Goal: Information Seeking & Learning: Learn about a topic

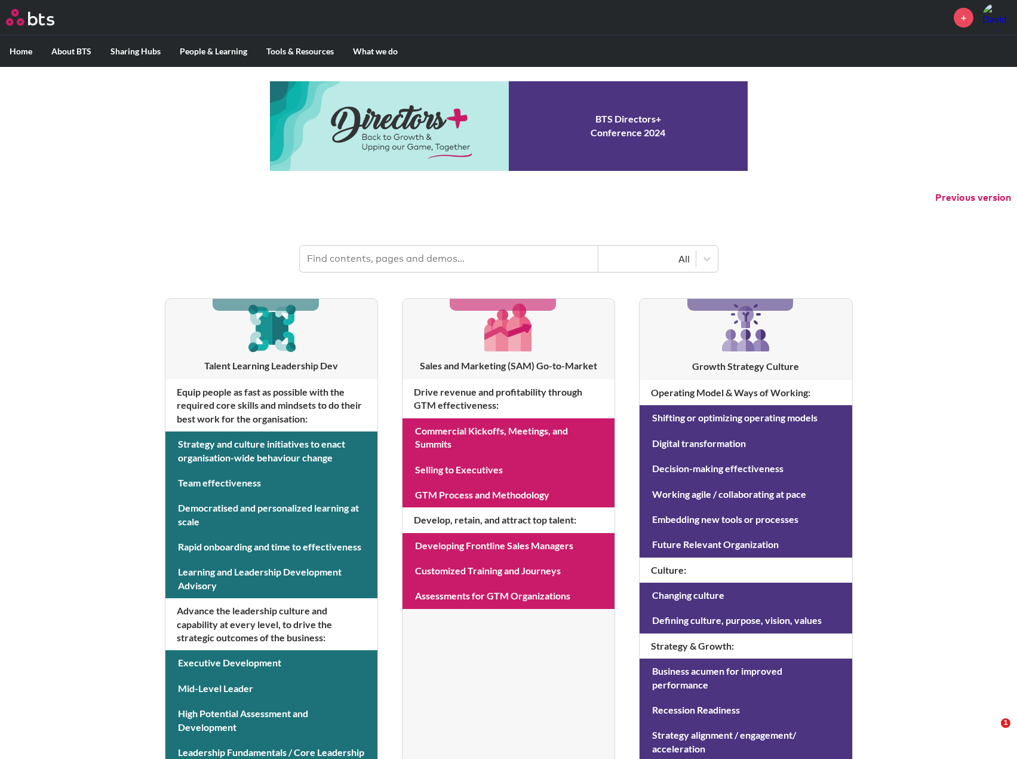
click at [369, 258] on input "text" at bounding box center [449, 259] width 299 height 26
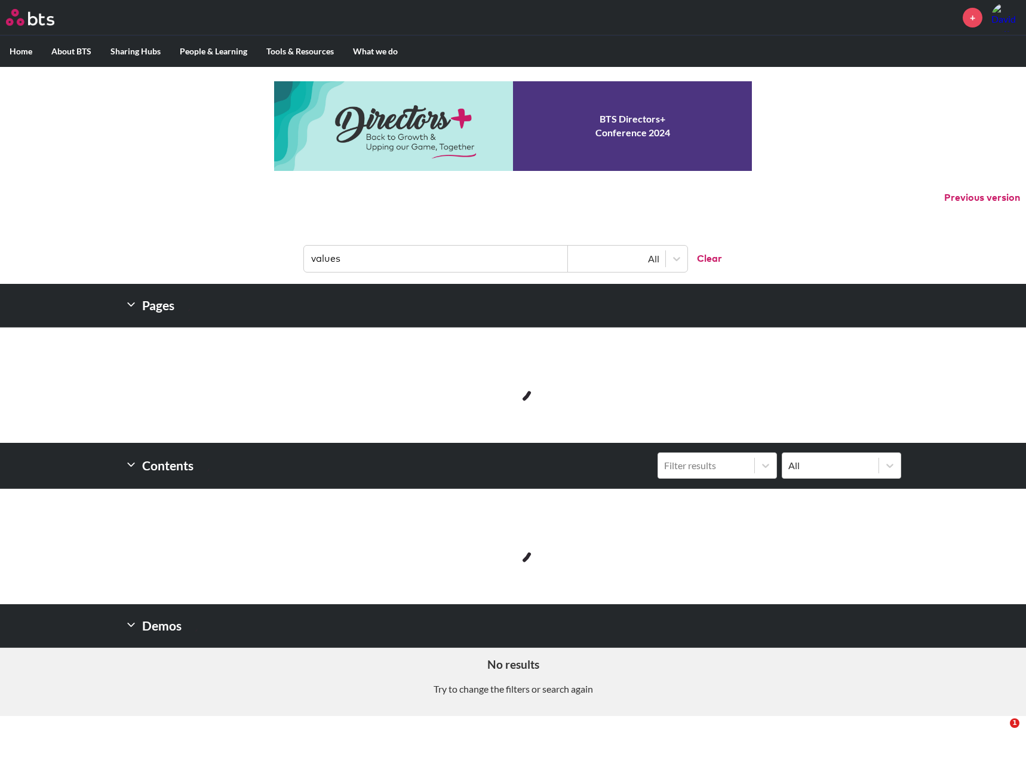
type input "values"
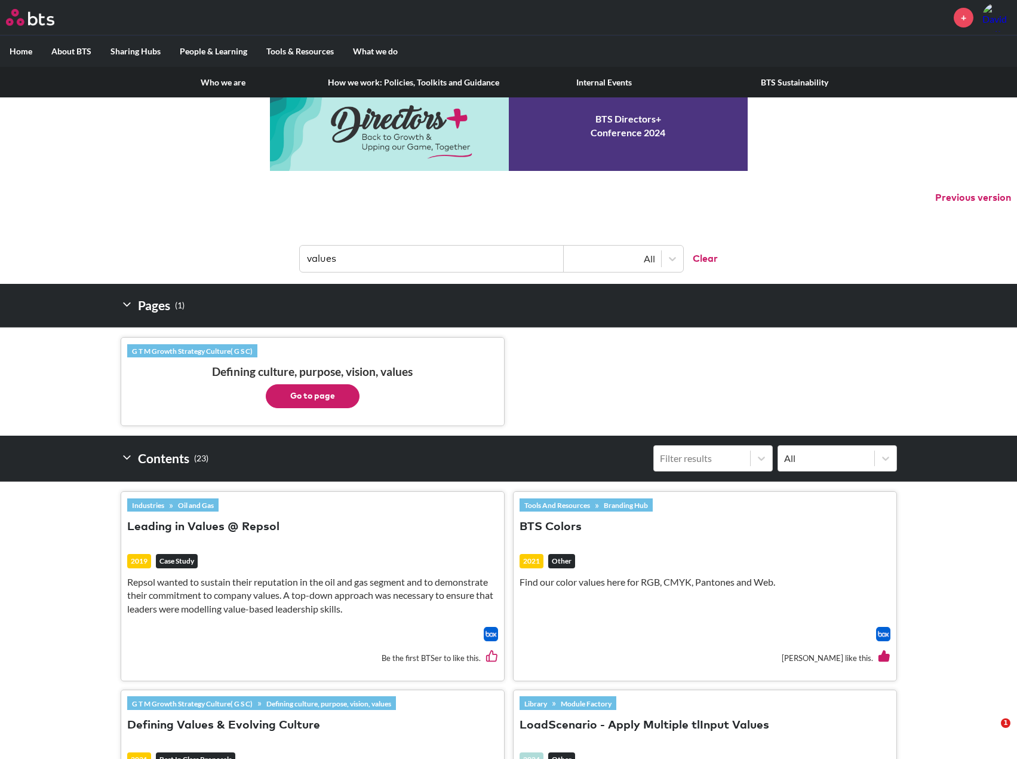
click at [234, 84] on link "Who we are" at bounding box center [223, 82] width 191 height 31
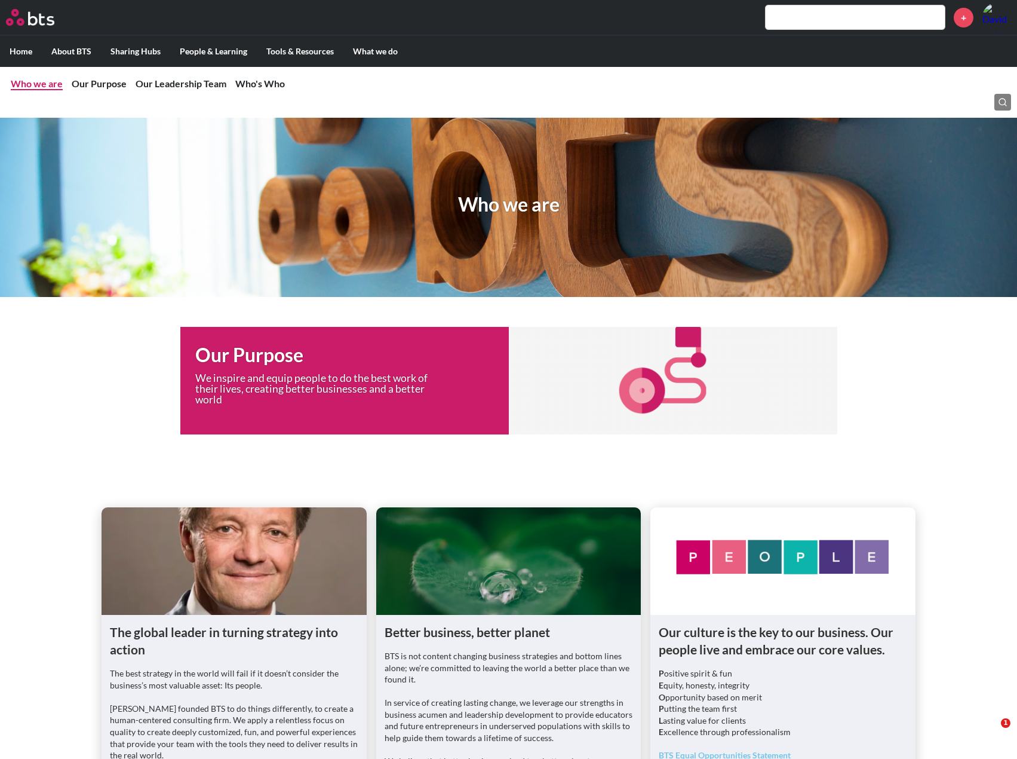
click at [48, 84] on link "Who we are" at bounding box center [37, 83] width 52 height 11
click at [91, 81] on link "Our Purpose" at bounding box center [99, 83] width 55 height 11
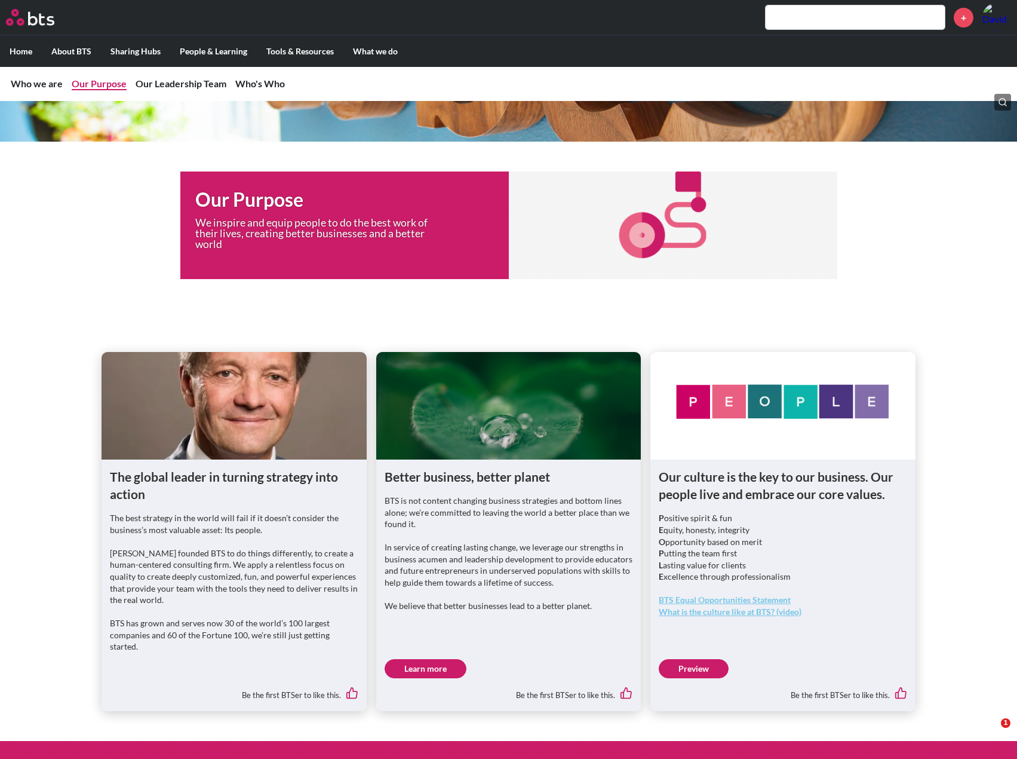
scroll to position [177, 0]
